Goal: Task Accomplishment & Management: Manage account settings

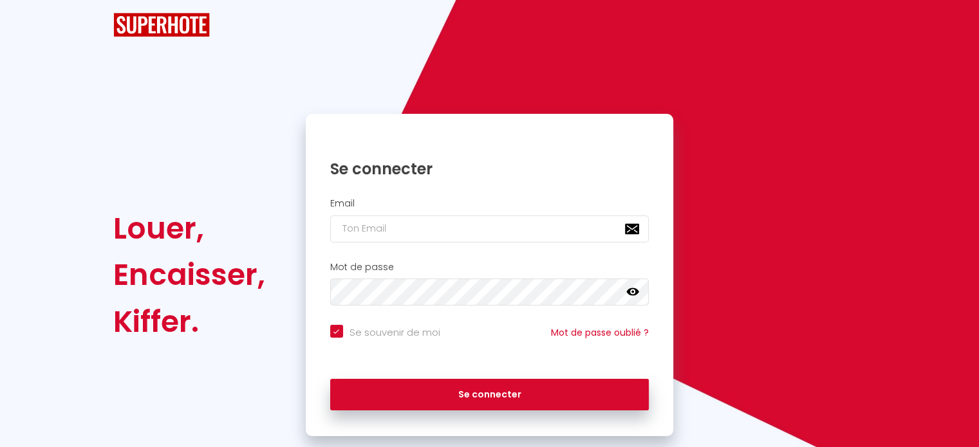
checkbox input "true"
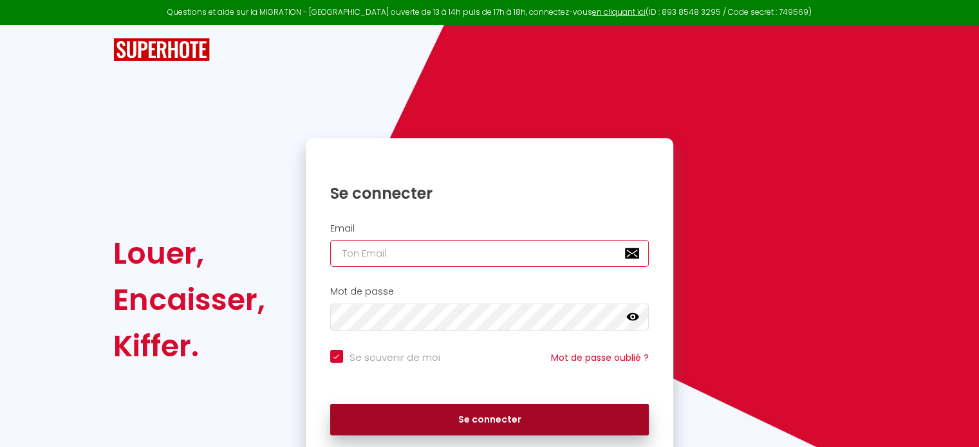
type input "[EMAIL_ADDRESS][DOMAIN_NAME]"
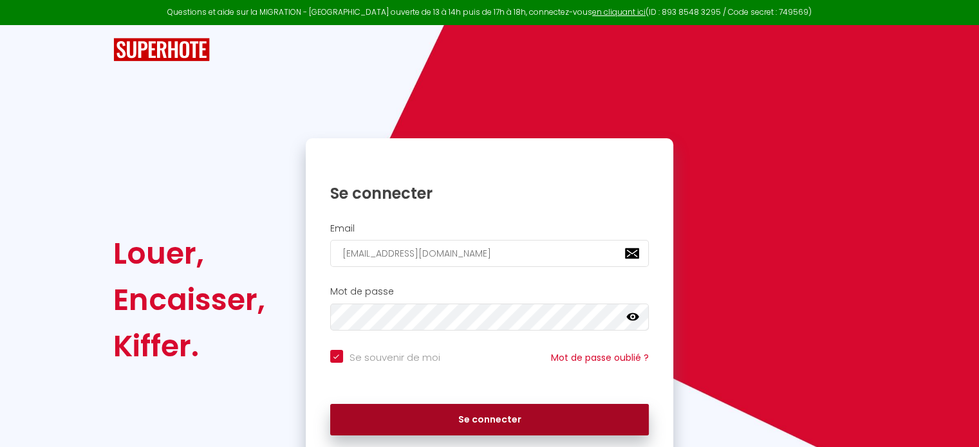
click at [414, 421] on button "Se connecter" at bounding box center [489, 420] width 319 height 32
checkbox input "true"
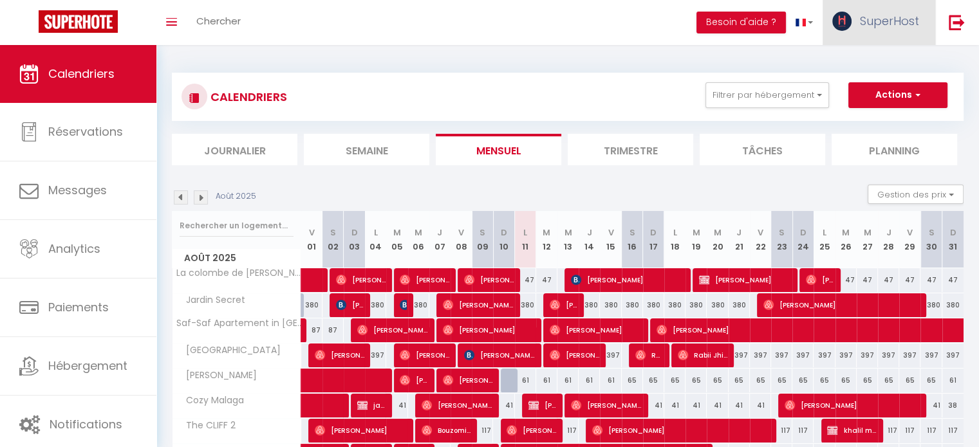
click at [883, 23] on span "SuperHost" at bounding box center [889, 21] width 59 height 16
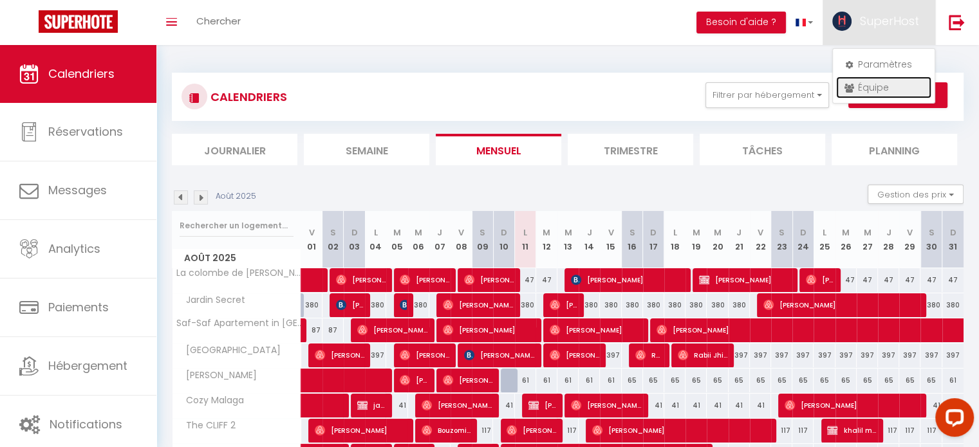
click at [878, 89] on link "Équipe" at bounding box center [883, 88] width 95 height 22
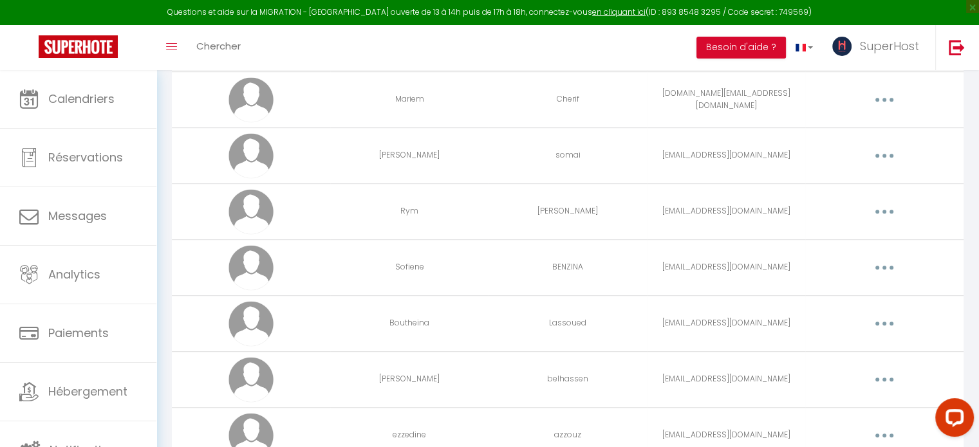
scroll to position [595, 0]
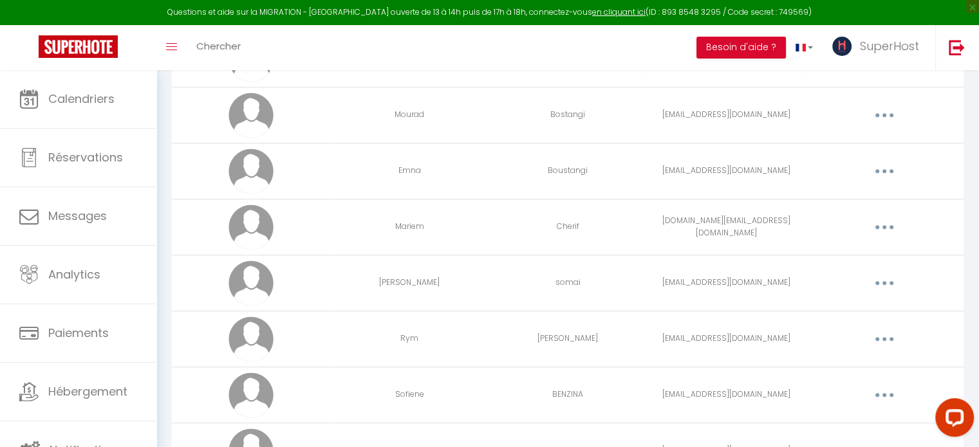
click at [879, 222] on button "button" at bounding box center [884, 227] width 36 height 21
click at [826, 252] on link "Editer" at bounding box center [850, 257] width 95 height 22
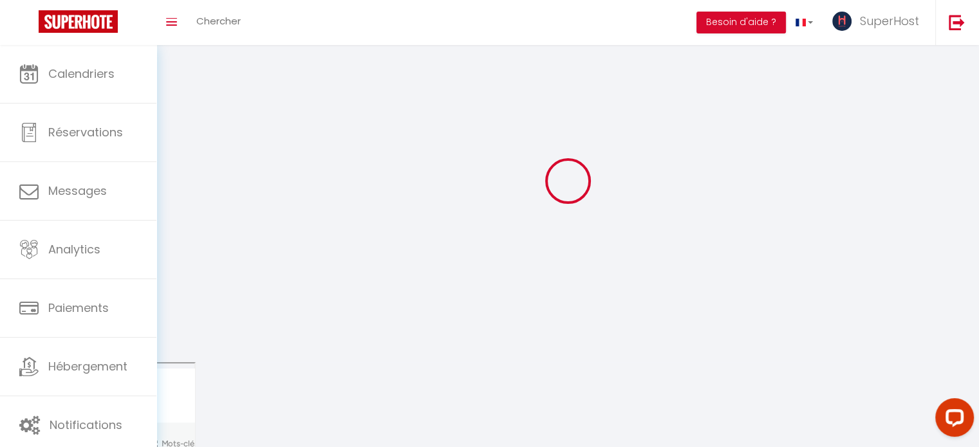
type input "[EMAIL_ADDRESS][DOMAIN_NAME]"
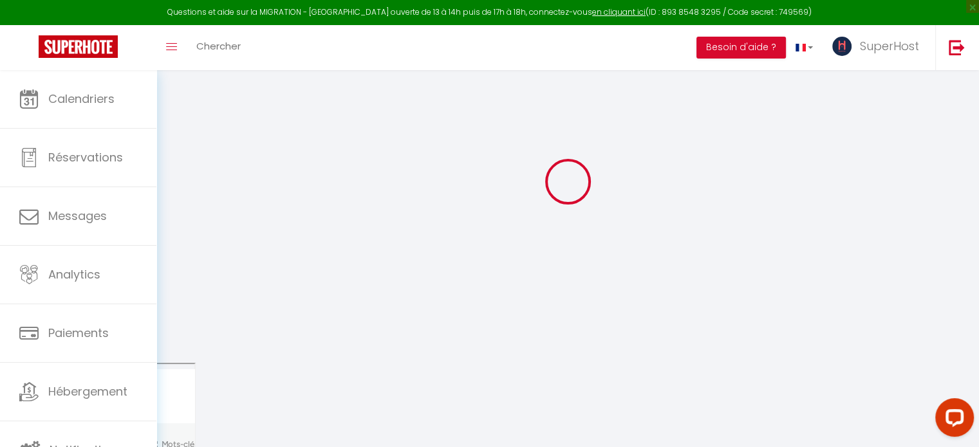
type input "Mariem"
type input "Cherif"
type input "[DOMAIN_NAME][EMAIL_ADDRESS][DOMAIN_NAME]"
type textarea "[URL][DOMAIN_NAME]"
checkbox input "true"
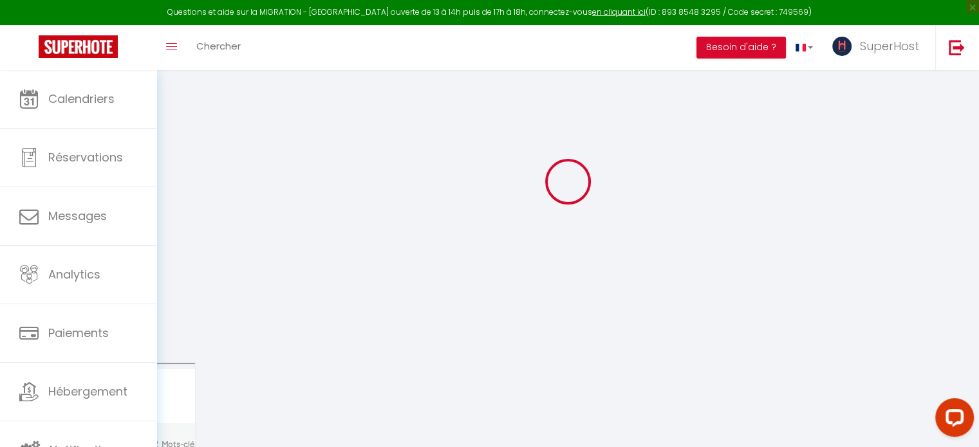
checkbox input "true"
checkbox input "false"
checkbox input "true"
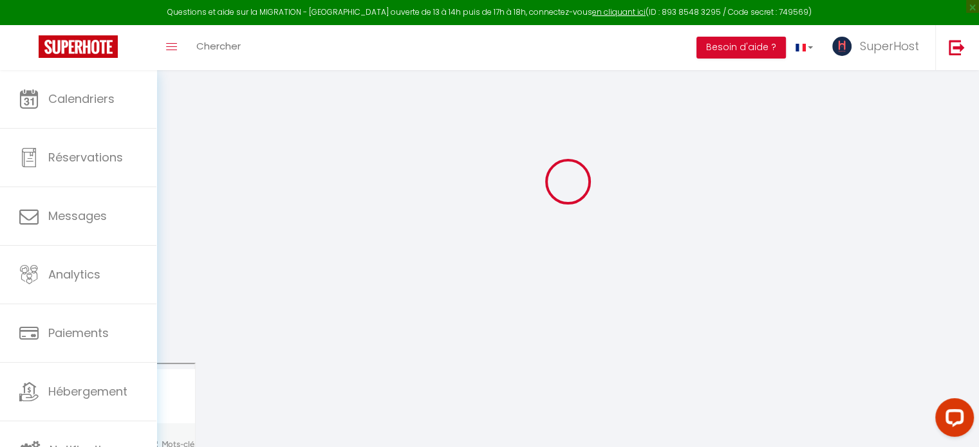
checkbox input "true"
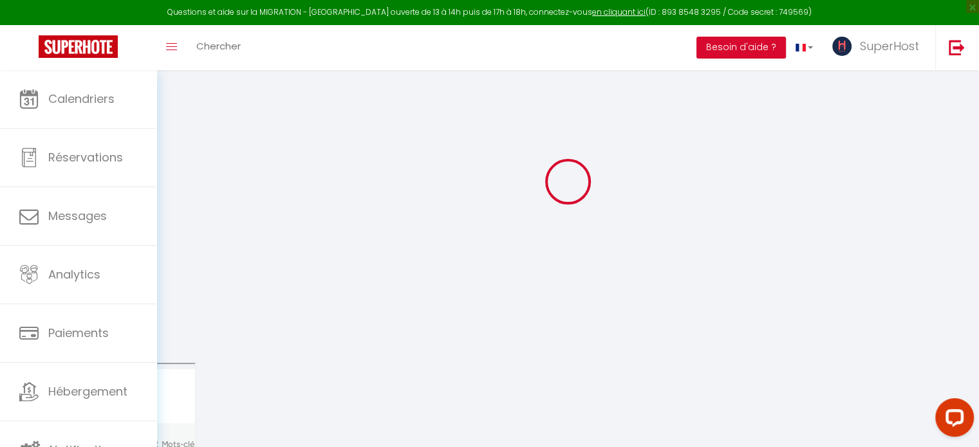
checkbox input "true"
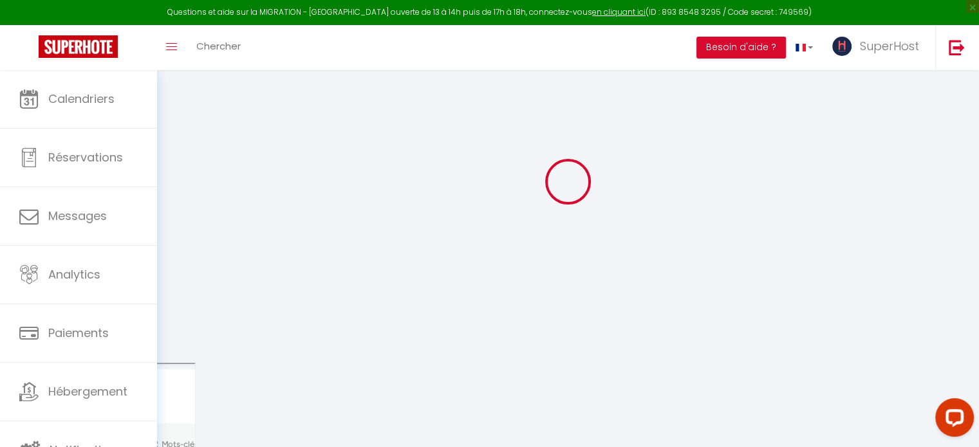
checkbox input "true"
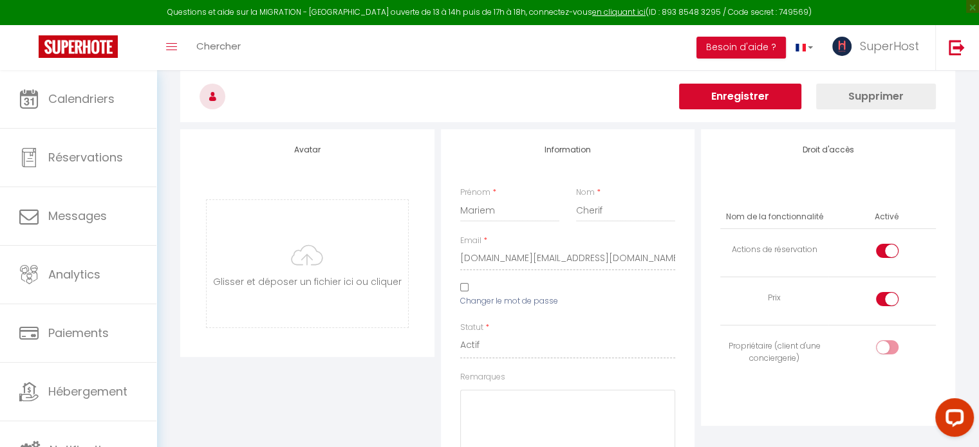
scroll to position [49, 0]
click at [472, 297] on label "Changer le mot de passe" at bounding box center [509, 301] width 98 height 12
click at [468, 291] on input "Changer le mot de passe" at bounding box center [464, 287] width 8 height 8
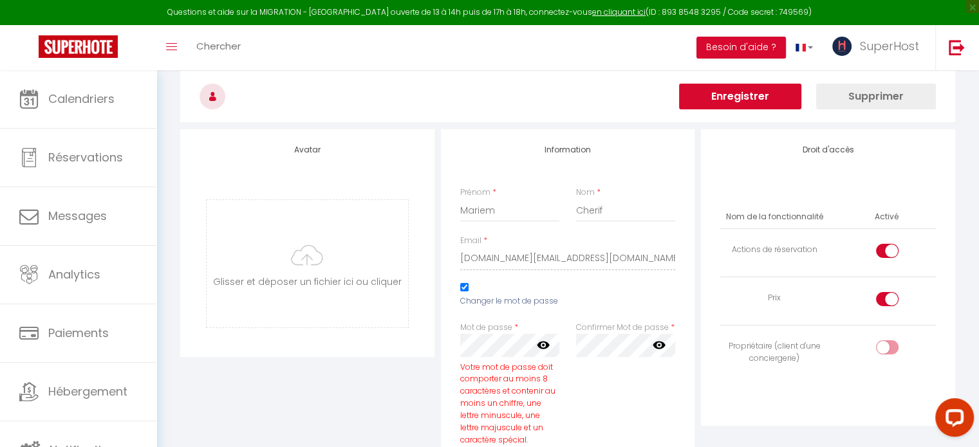
click at [600, 326] on label "Confirmer Mot de passe" at bounding box center [622, 328] width 93 height 12
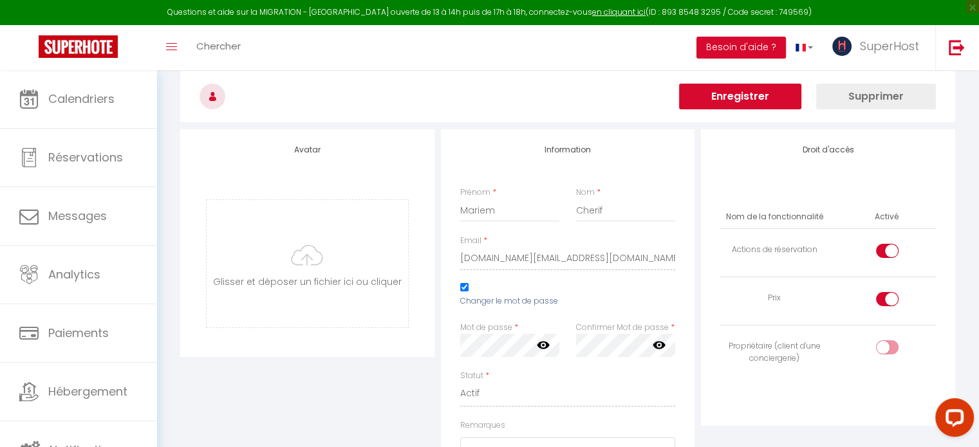
click at [468, 283] on div "Changer le mot de passe" at bounding box center [510, 297] width 116 height 29
click at [466, 283] on input "Changer le mot de passe" at bounding box center [464, 287] width 8 height 8
checkbox input "false"
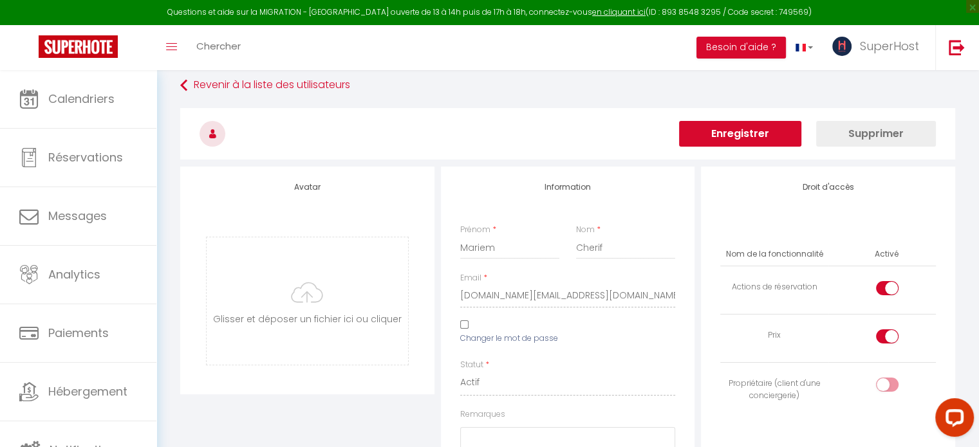
scroll to position [0, 0]
